Goal: Task Accomplishment & Management: Use online tool/utility

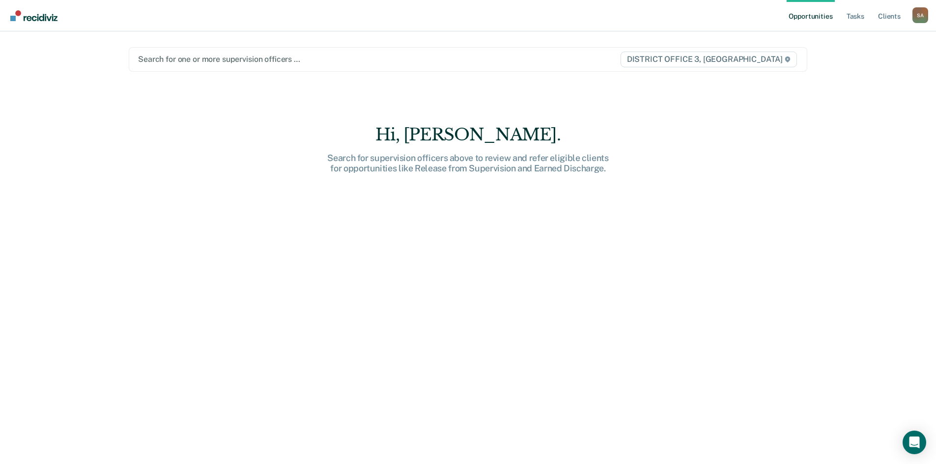
click at [358, 59] on div at bounding box center [369, 59] width 462 height 11
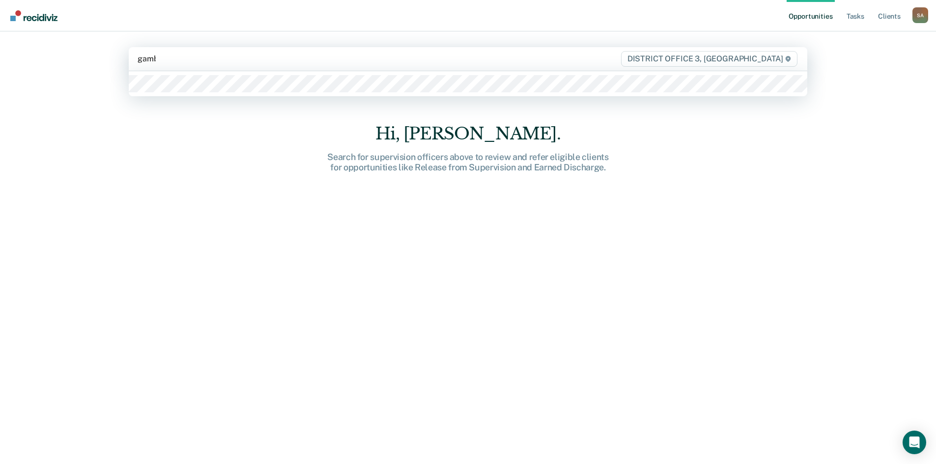
type input "gambl"
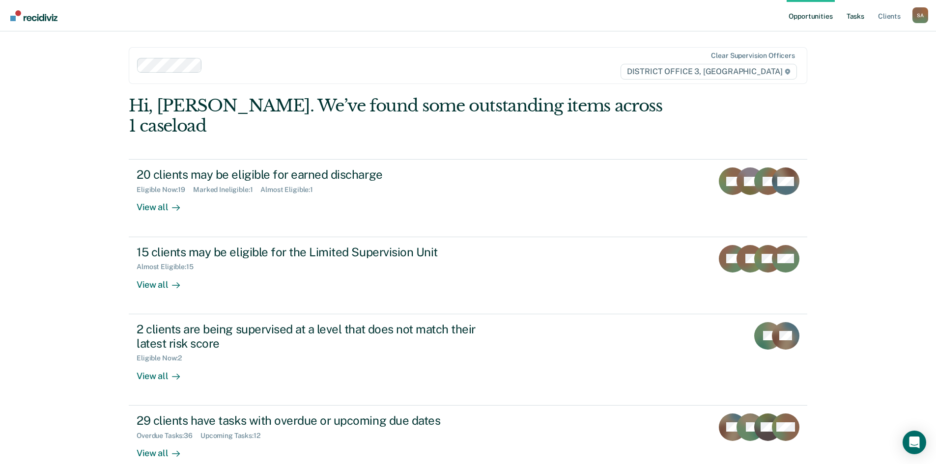
click at [853, 20] on link "Tasks" at bounding box center [856, 15] width 22 height 31
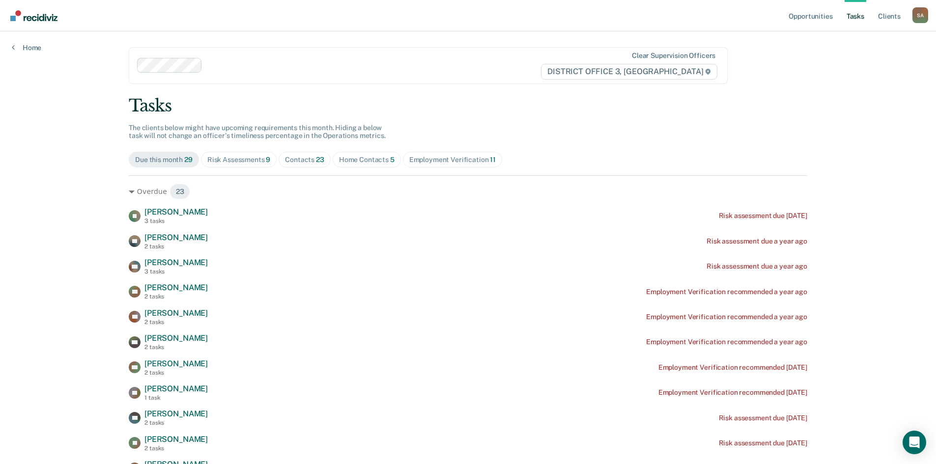
click at [298, 161] on div "Contacts 23" at bounding box center [304, 160] width 39 height 8
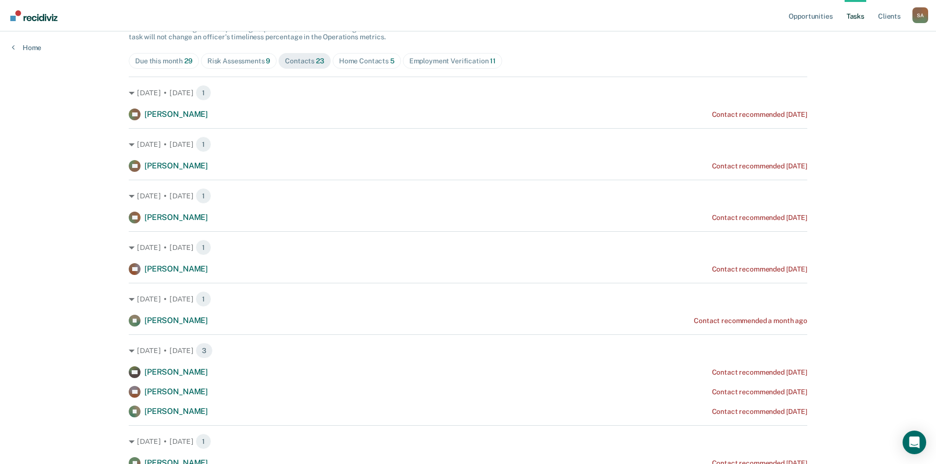
scroll to position [98, 0]
click at [255, 57] on span "Risk Assessments 9" at bounding box center [239, 62] width 76 height 16
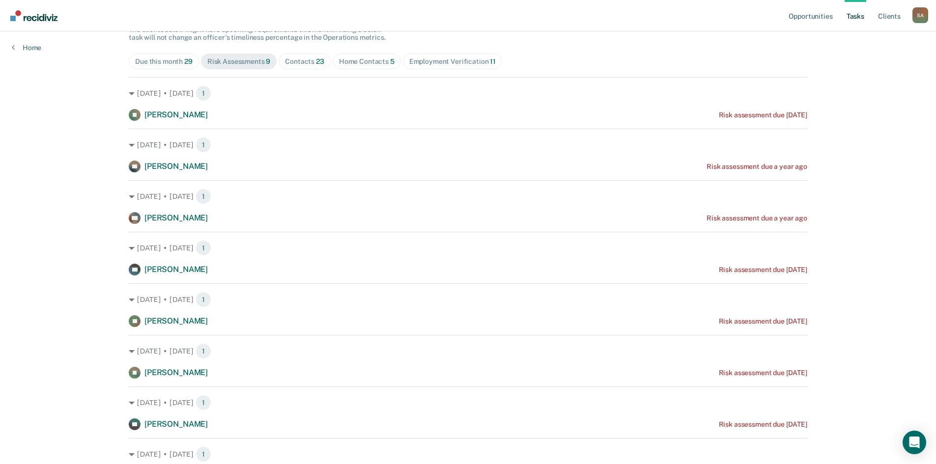
click at [308, 58] on div "Contacts 23" at bounding box center [304, 62] width 39 height 8
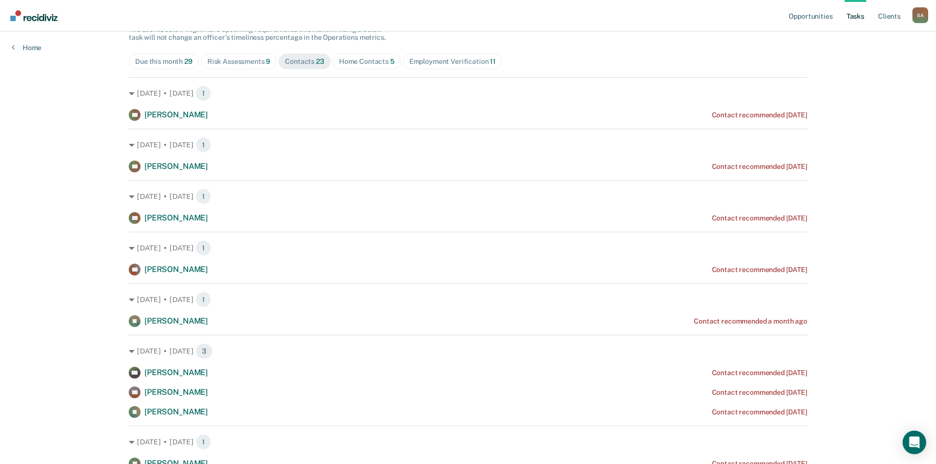
click at [363, 68] on span "Home Contacts 5" at bounding box center [367, 62] width 68 height 16
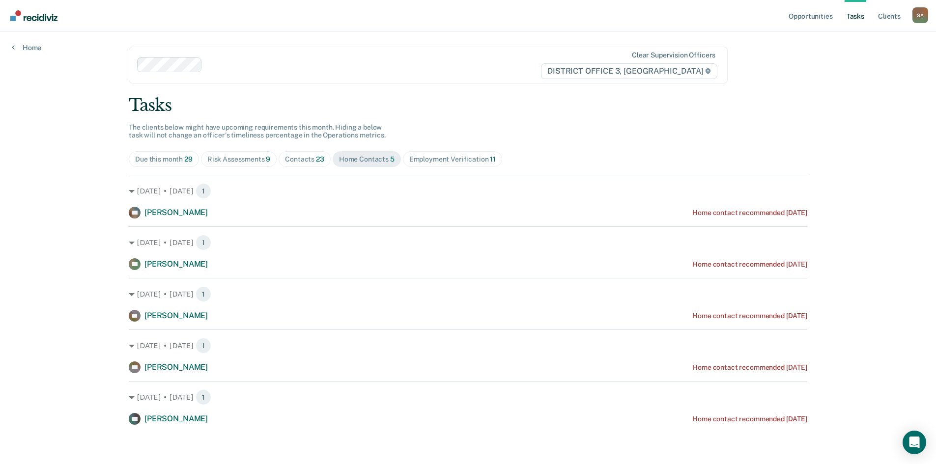
click at [296, 163] on div "Contacts 23" at bounding box center [304, 159] width 39 height 8
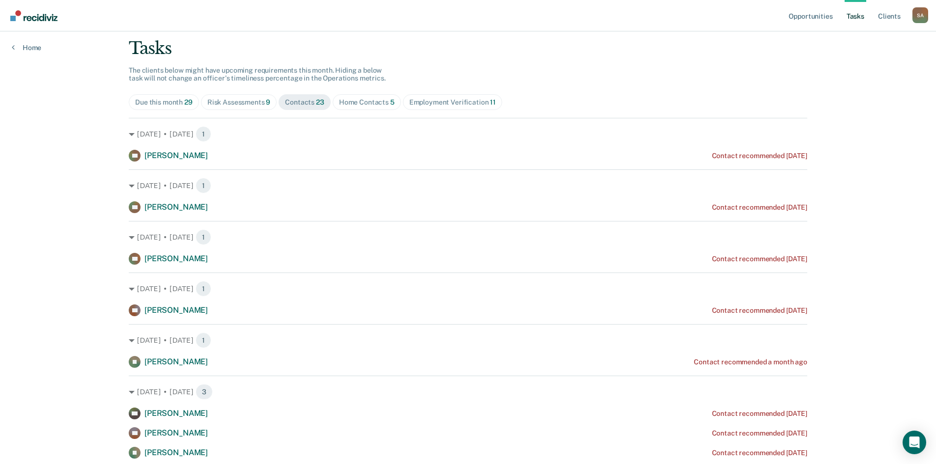
scroll to position [0, 0]
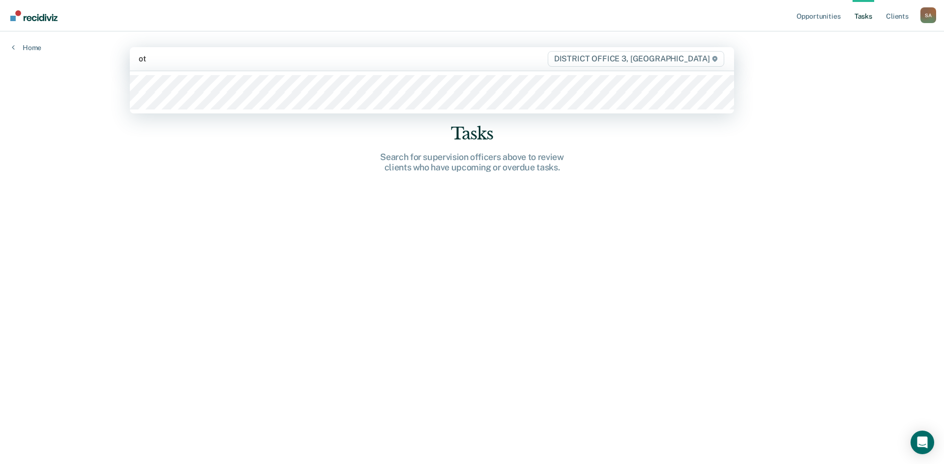
type input "otj"
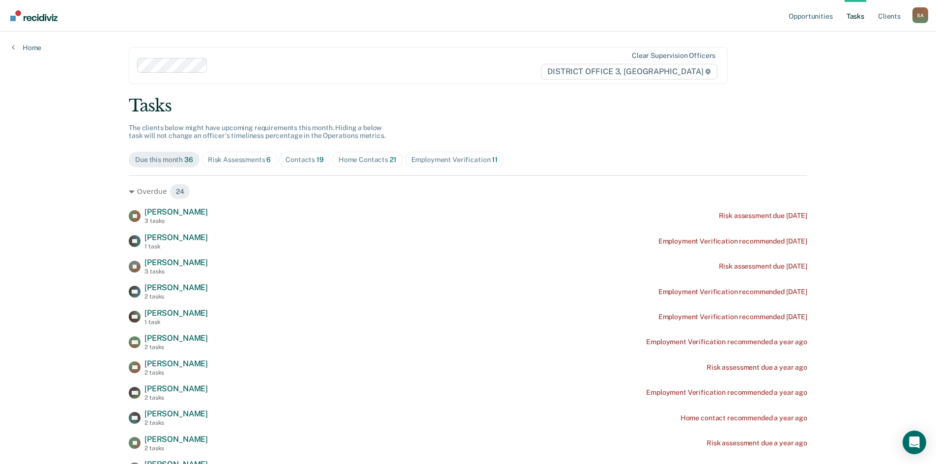
click at [307, 161] on div "Contacts 19" at bounding box center [305, 160] width 38 height 8
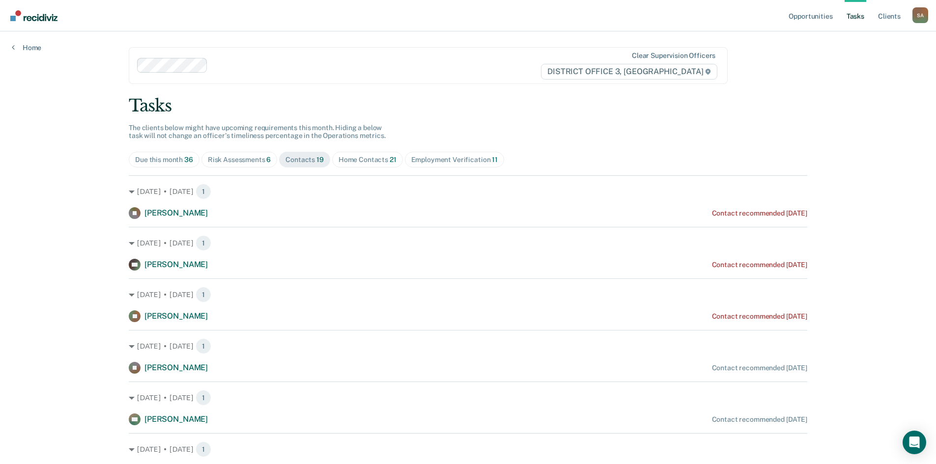
click at [381, 154] on span "Home Contacts 21" at bounding box center [367, 160] width 71 height 16
